Goal: Information Seeking & Learning: Learn about a topic

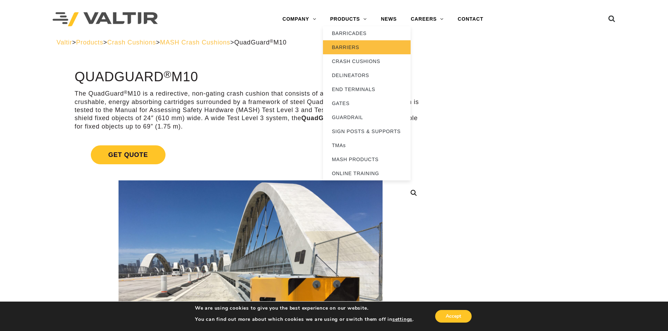
click at [354, 48] on link "BARRIERS" at bounding box center [367, 47] width 88 height 14
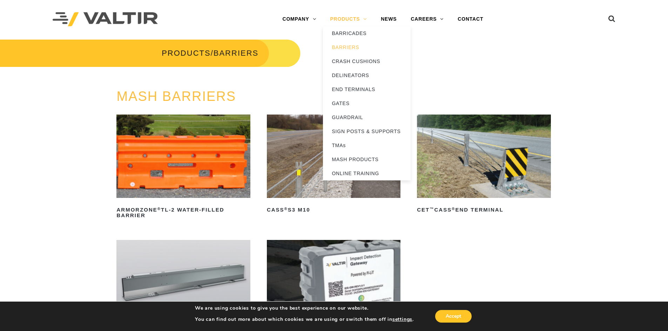
click at [345, 21] on link "PRODUCTS" at bounding box center [348, 19] width 51 height 14
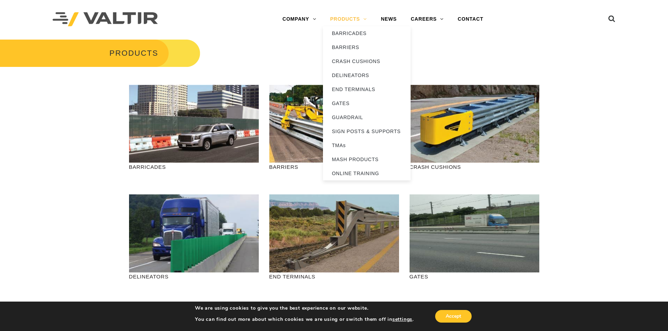
click at [340, 21] on link "PRODUCTS" at bounding box center [348, 19] width 51 height 14
click at [352, 61] on link "CRASH CUSHIONS" at bounding box center [367, 61] width 88 height 14
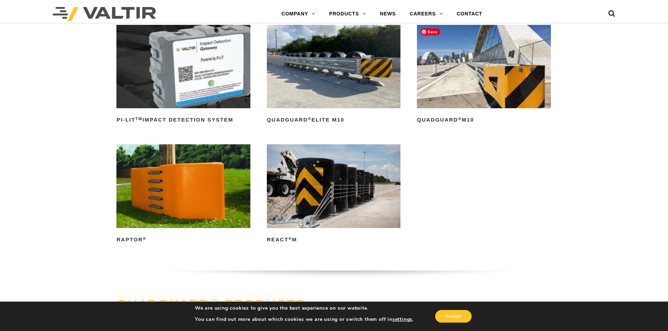
scroll to position [210, 0]
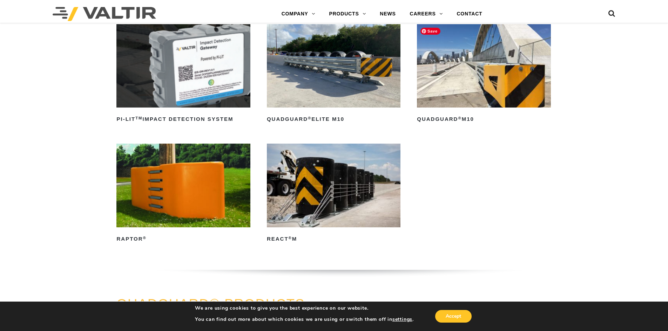
click at [474, 76] on img at bounding box center [484, 65] width 134 height 83
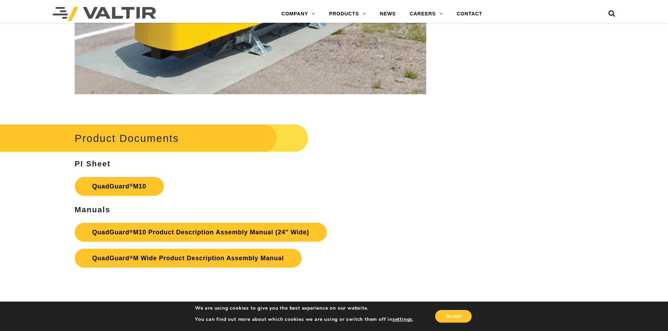
scroll to position [2524, 0]
